Goal: Task Accomplishment & Management: Manage account settings

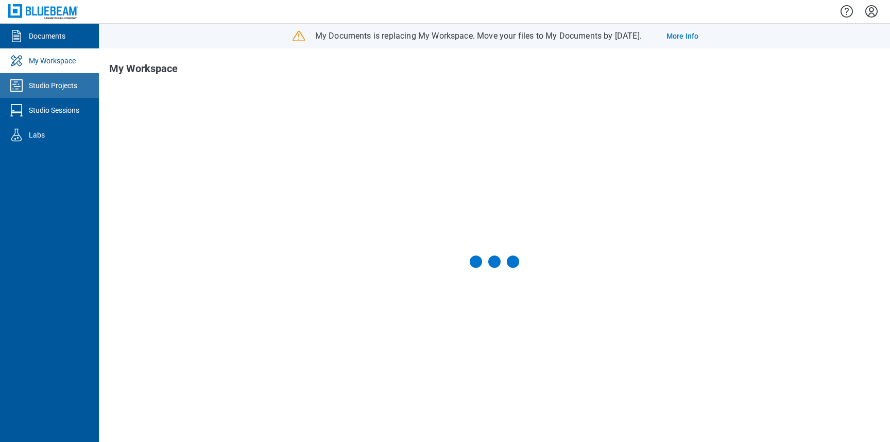
click at [70, 94] on link "Studio Projects" at bounding box center [49, 85] width 99 height 25
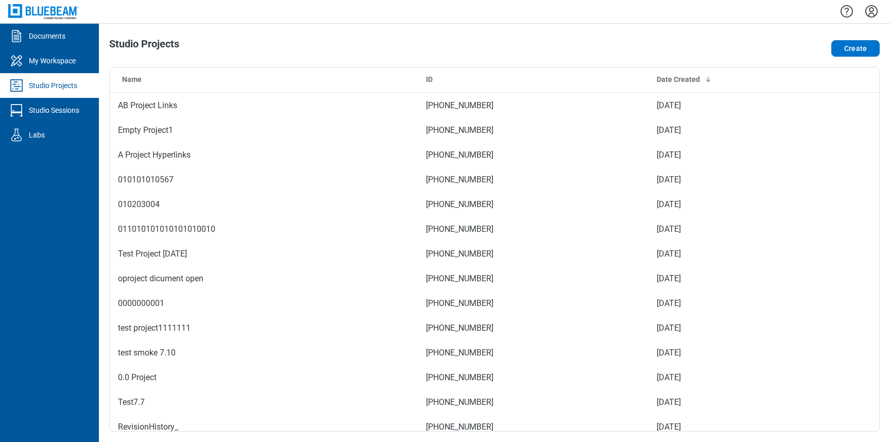
scroll to position [201, 0]
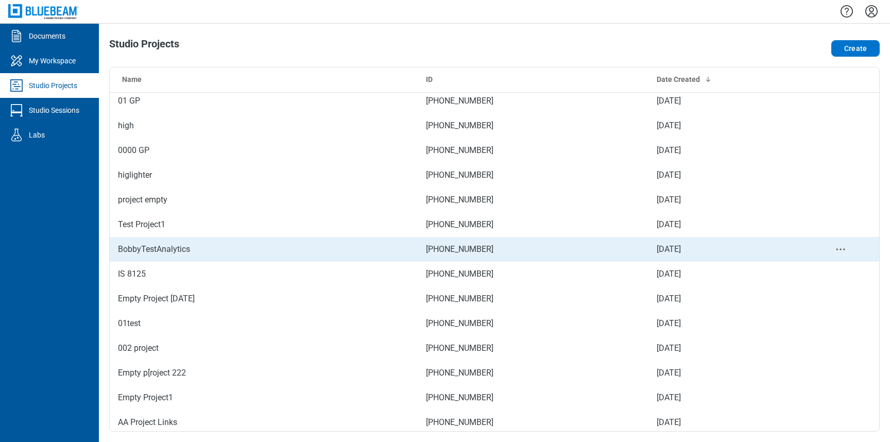
click at [202, 252] on td "BobbyTestAnalytics" at bounding box center [264, 249] width 308 height 25
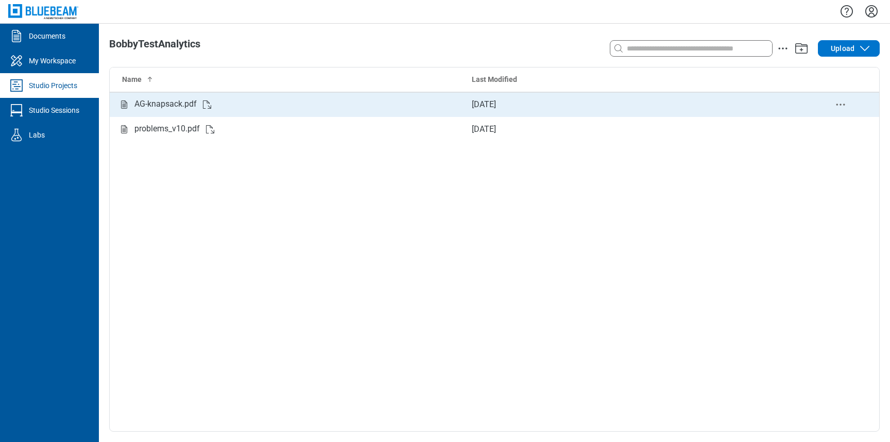
click at [842, 105] on icon "delete-context-menu" at bounding box center [841, 104] width 12 height 12
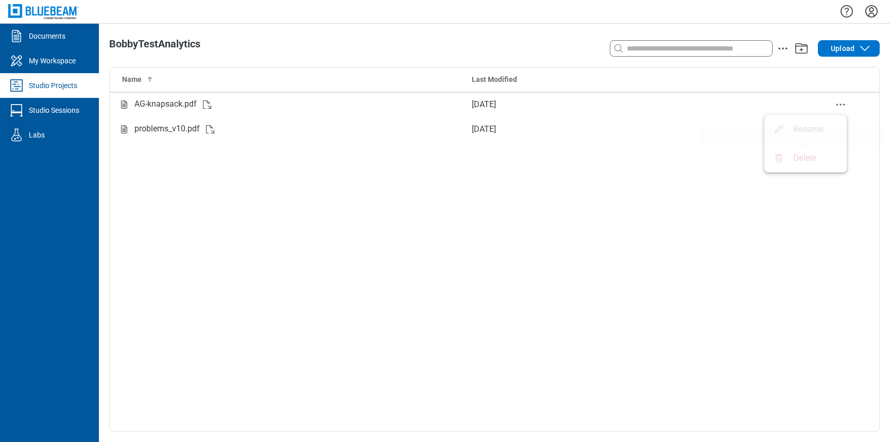
click at [810, 159] on span "Delete" at bounding box center [804, 157] width 23 height 11
click at [736, 176] on div "Name Last Modified AG-knapsack.pdf [DATE] problems_v10.pdf [DATE]" at bounding box center [495, 249] width 770 height 364
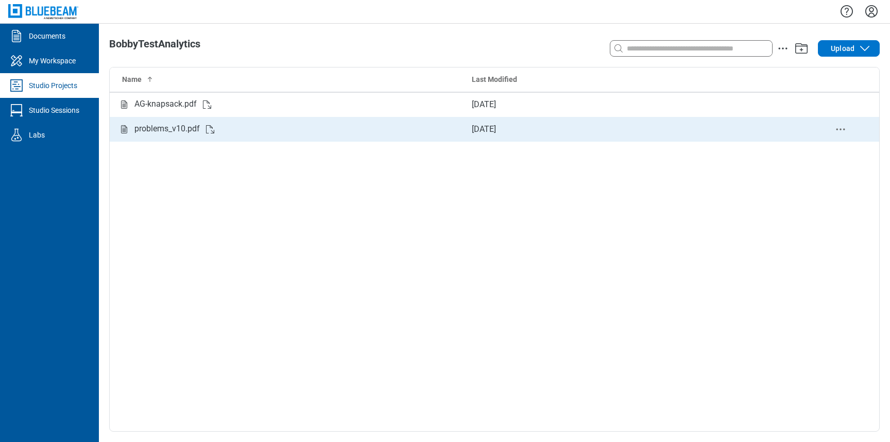
click at [840, 125] on icon "delete-context-menu" at bounding box center [841, 129] width 12 height 12
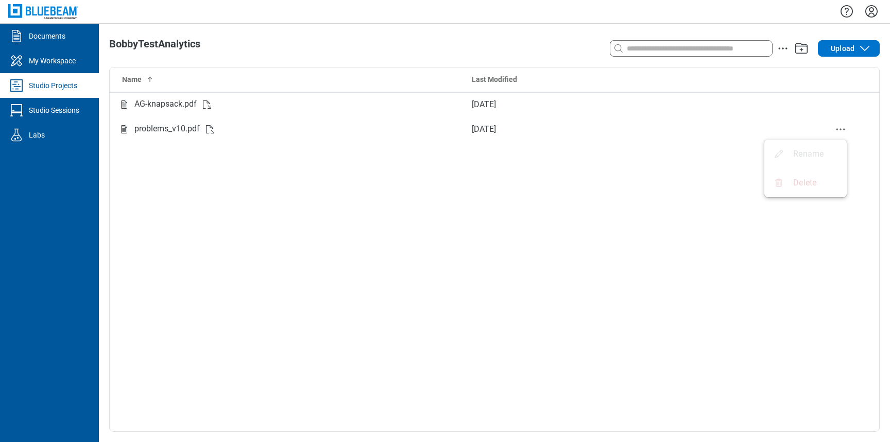
click at [792, 186] on div "Delete" at bounding box center [795, 183] width 44 height 12
click at [793, 183] on span "Delete" at bounding box center [804, 182] width 23 height 11
click at [634, 223] on div "Name Last Modified AG-knapsack.pdf [DATE] problems_v10.pdf [DATE]" at bounding box center [495, 249] width 770 height 364
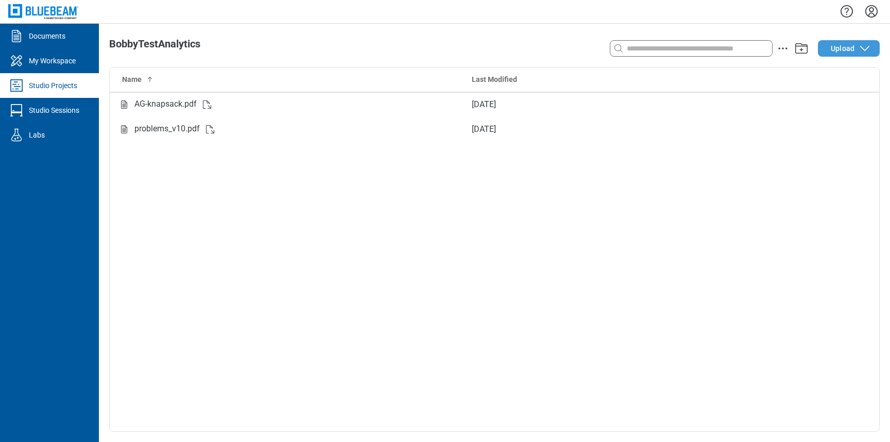
click at [844, 52] on span "Upload" at bounding box center [843, 48] width 24 height 10
click at [329, 323] on div "Name Last Modified AG-knapsack.pdf [DATE] problems_v10.pdf [DATE]" at bounding box center [495, 249] width 770 height 364
click at [840, 54] on button "Upload" at bounding box center [849, 48] width 62 height 16
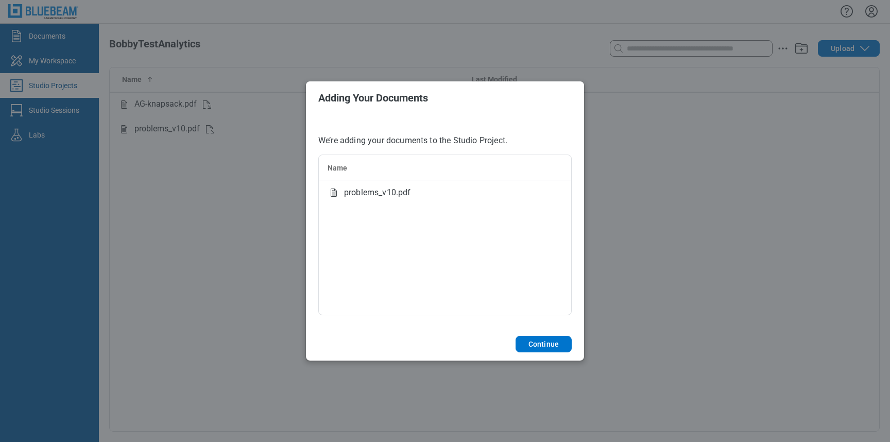
click at [398, 193] on span "problems_v10.pdf" at bounding box center [377, 192] width 67 height 12
click at [530, 344] on button "Continue" at bounding box center [544, 344] width 56 height 16
